Goal: Navigation & Orientation: Find specific page/section

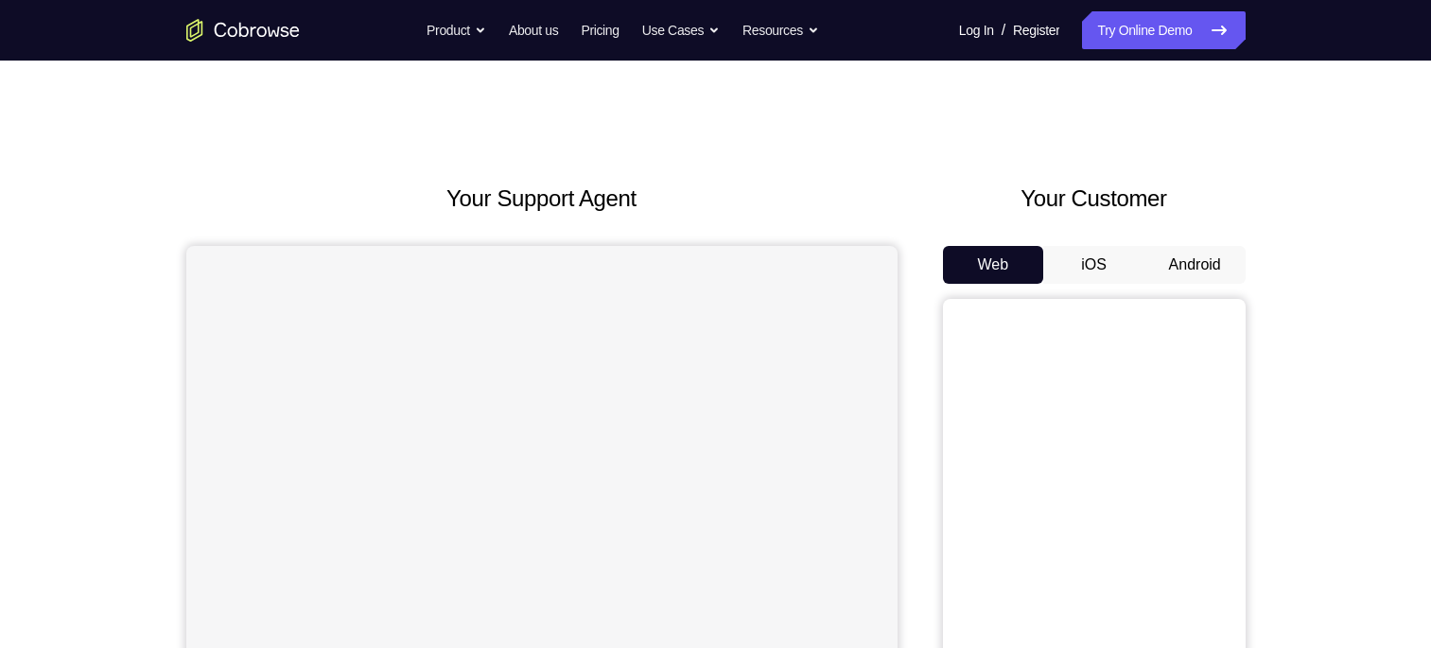
click at [1182, 257] on button "Android" at bounding box center [1194, 265] width 101 height 38
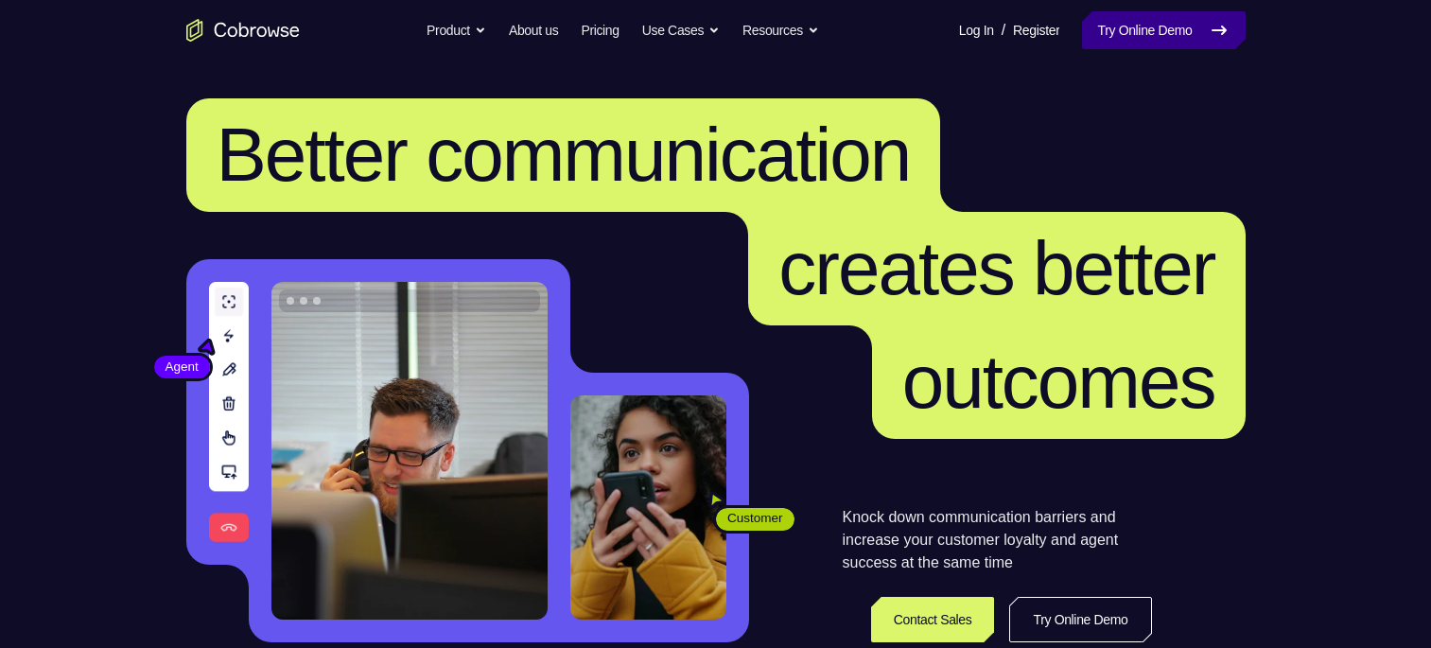
click at [1179, 35] on link "Try Online Demo" at bounding box center [1163, 30] width 163 height 38
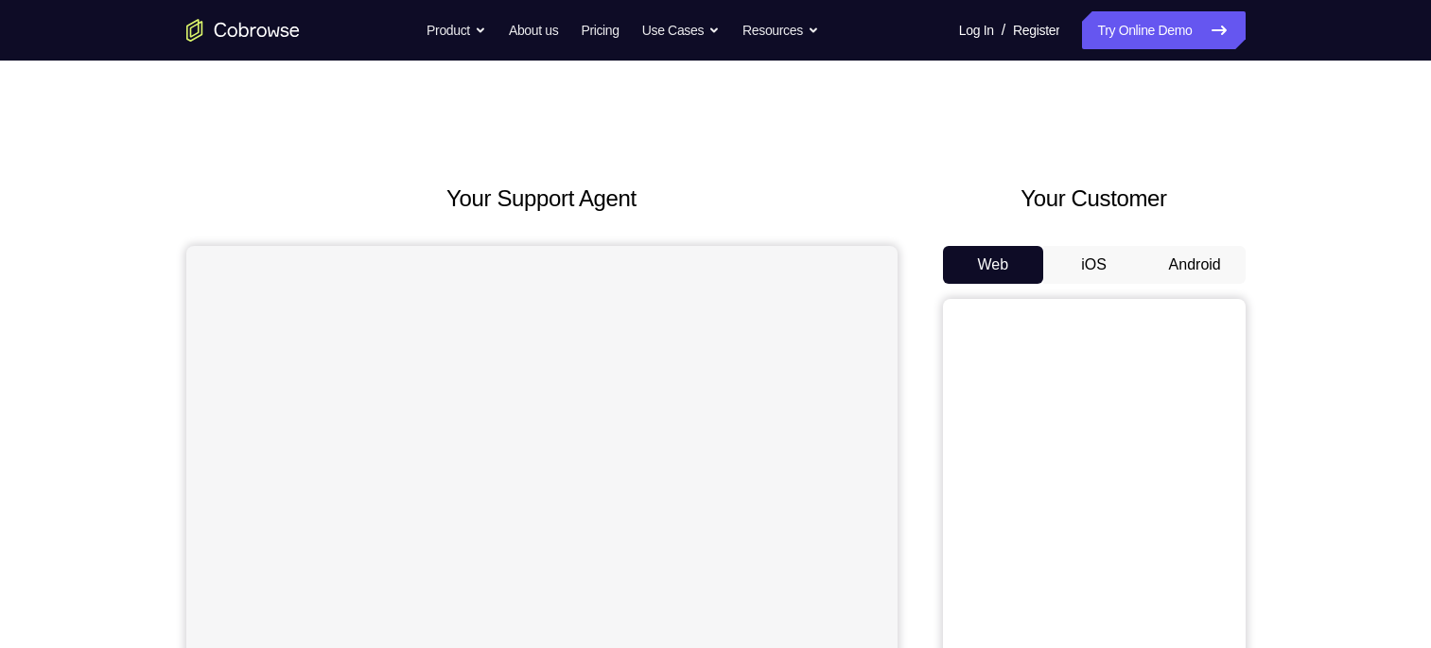
click at [1211, 252] on button "Android" at bounding box center [1194, 265] width 101 height 38
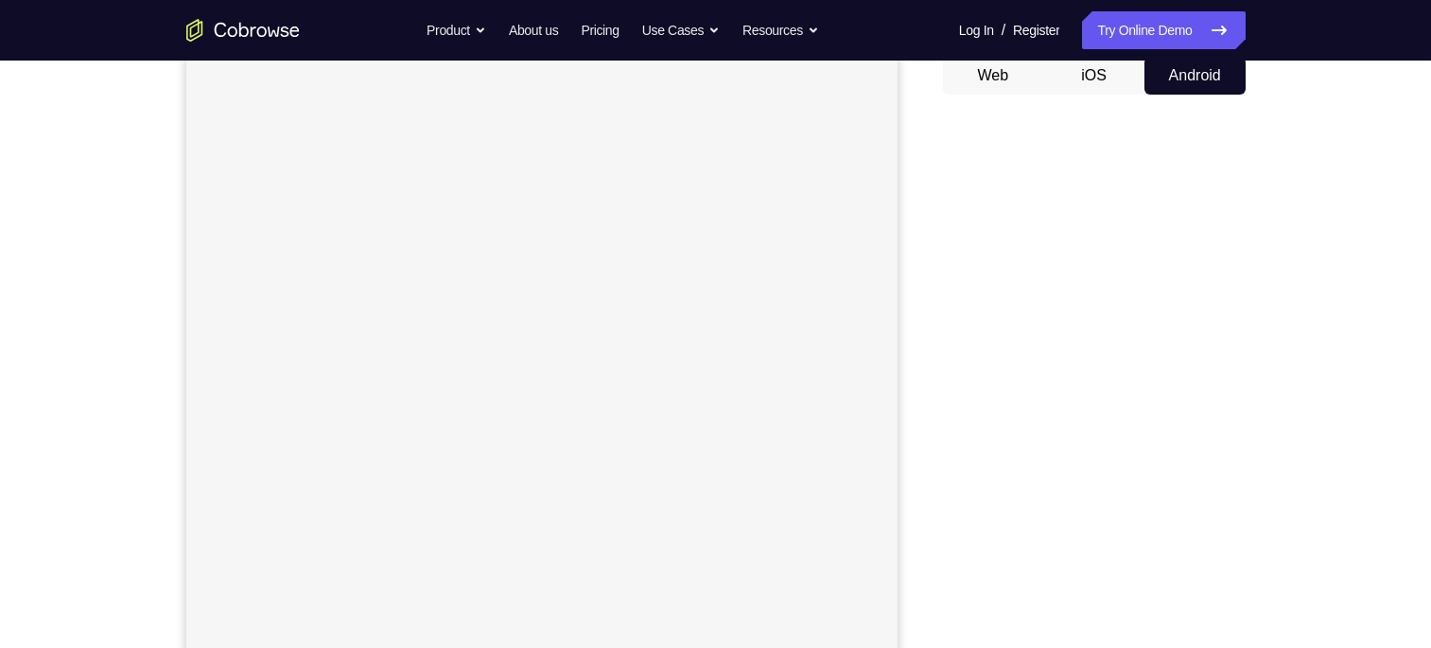
scroll to position [284, 0]
